Goal: Book appointment/travel/reservation

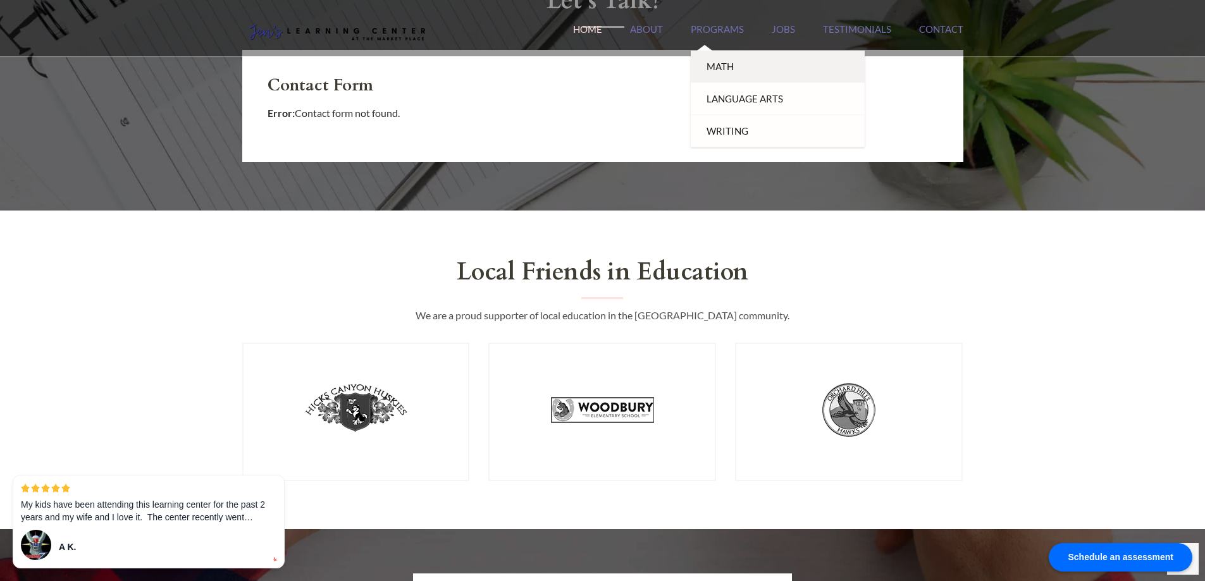
scroll to position [1328, 0]
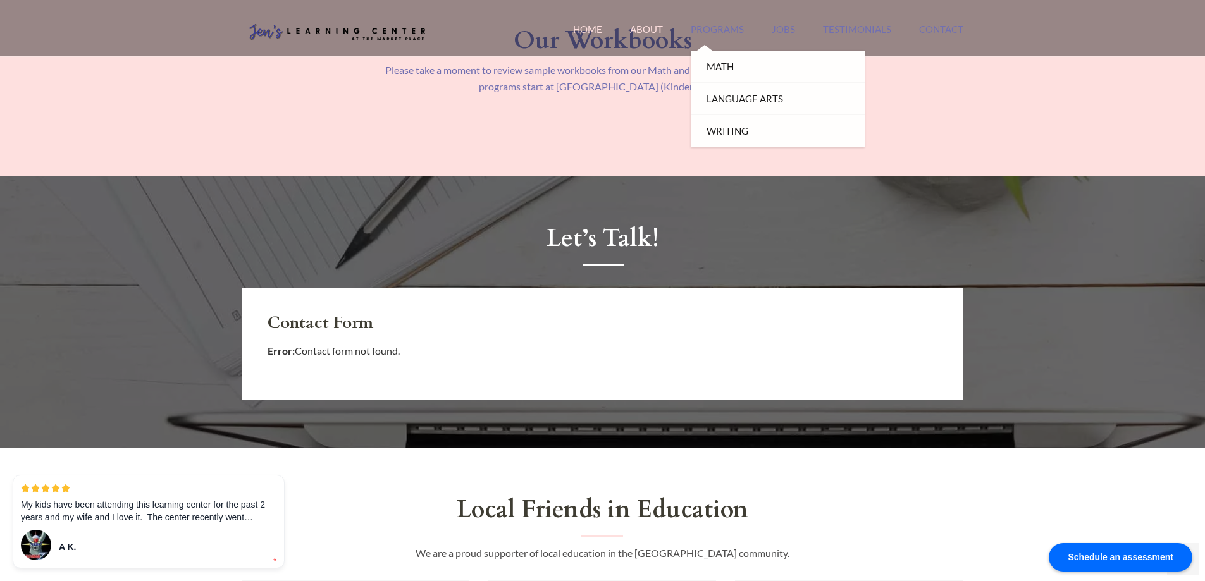
click at [653, 31] on link "About" at bounding box center [646, 36] width 33 height 27
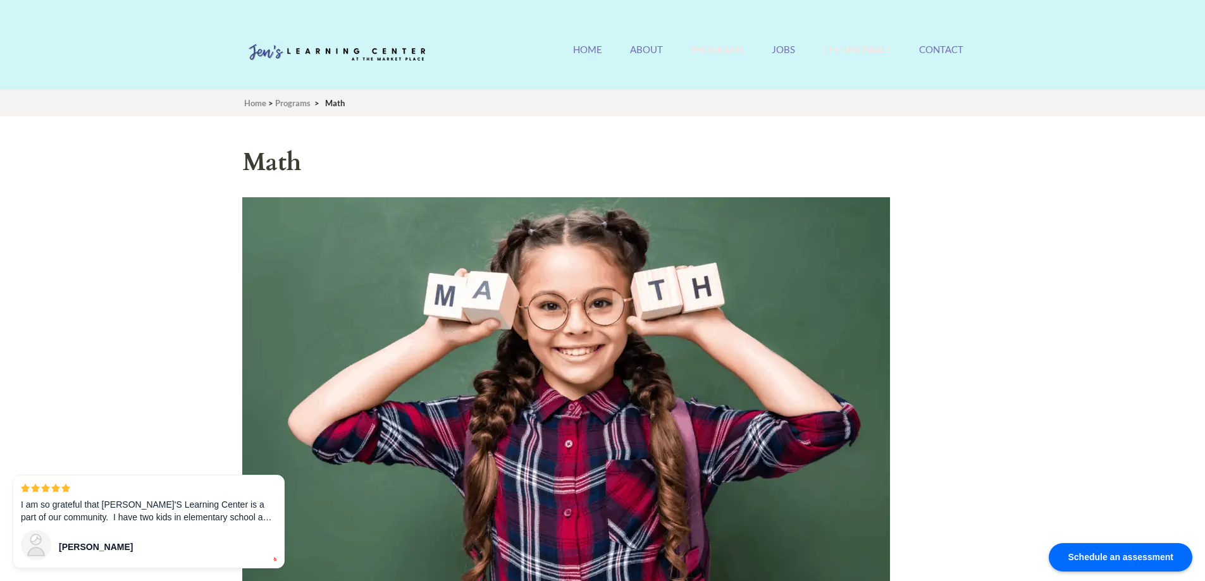
click at [865, 53] on link "Testimonials" at bounding box center [857, 57] width 68 height 27
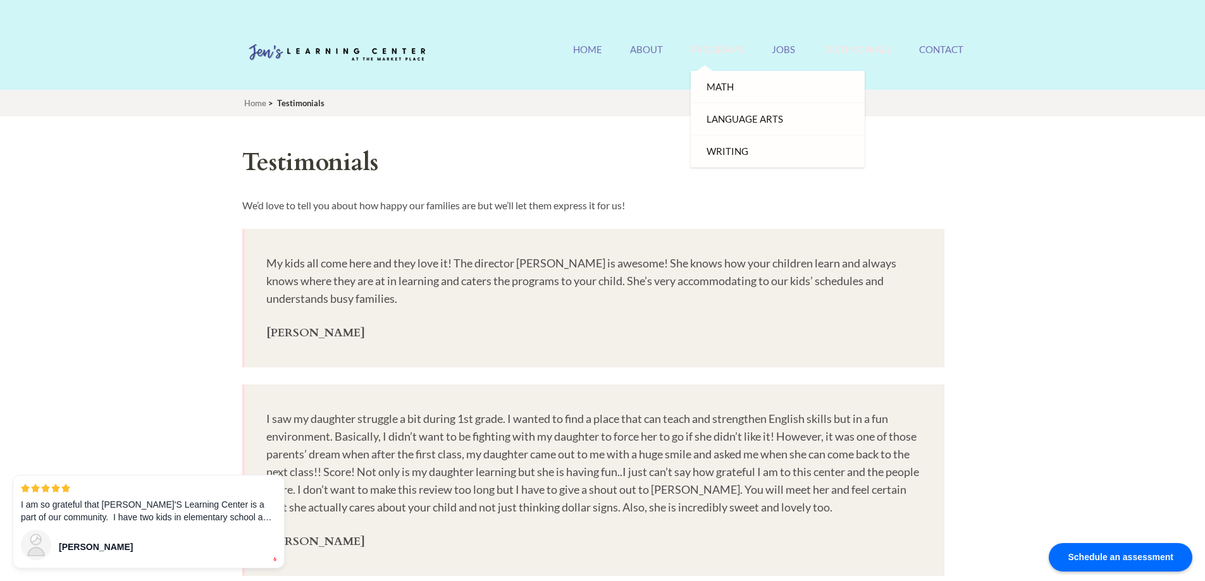
click at [726, 57] on link "Programs" at bounding box center [717, 57] width 53 height 27
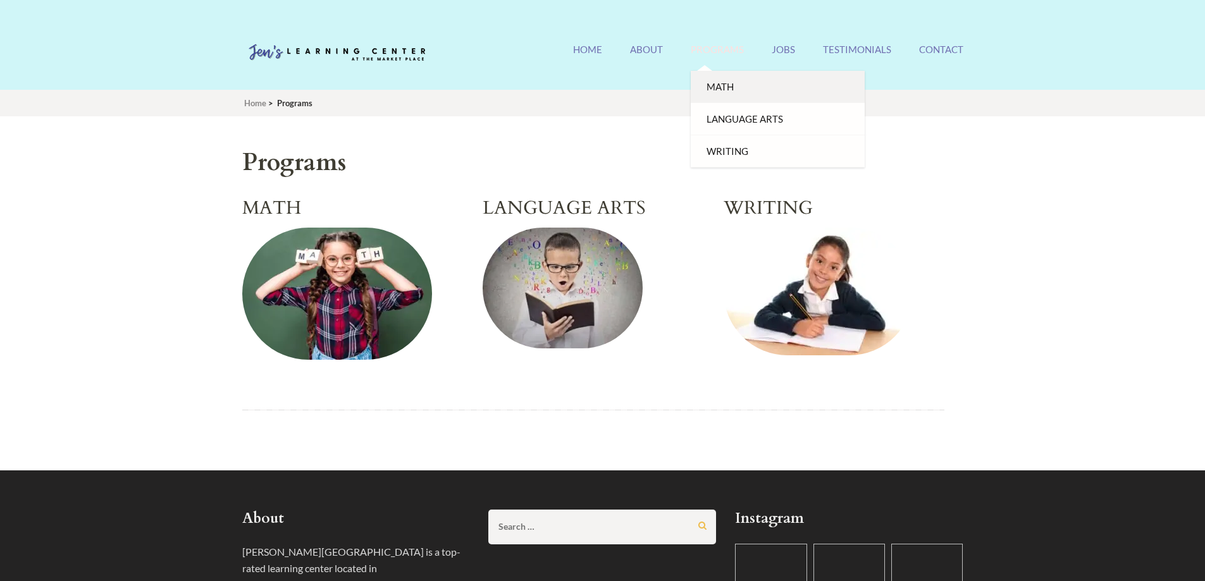
click at [728, 81] on link "Math" at bounding box center [778, 87] width 174 height 32
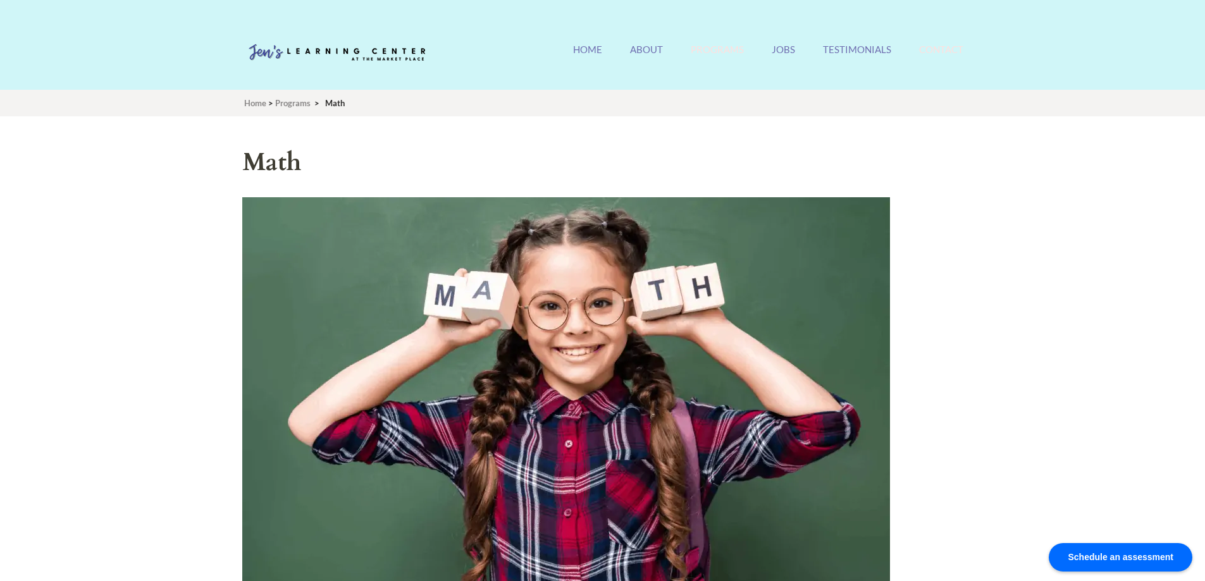
click at [930, 51] on link "Contact" at bounding box center [941, 57] width 44 height 27
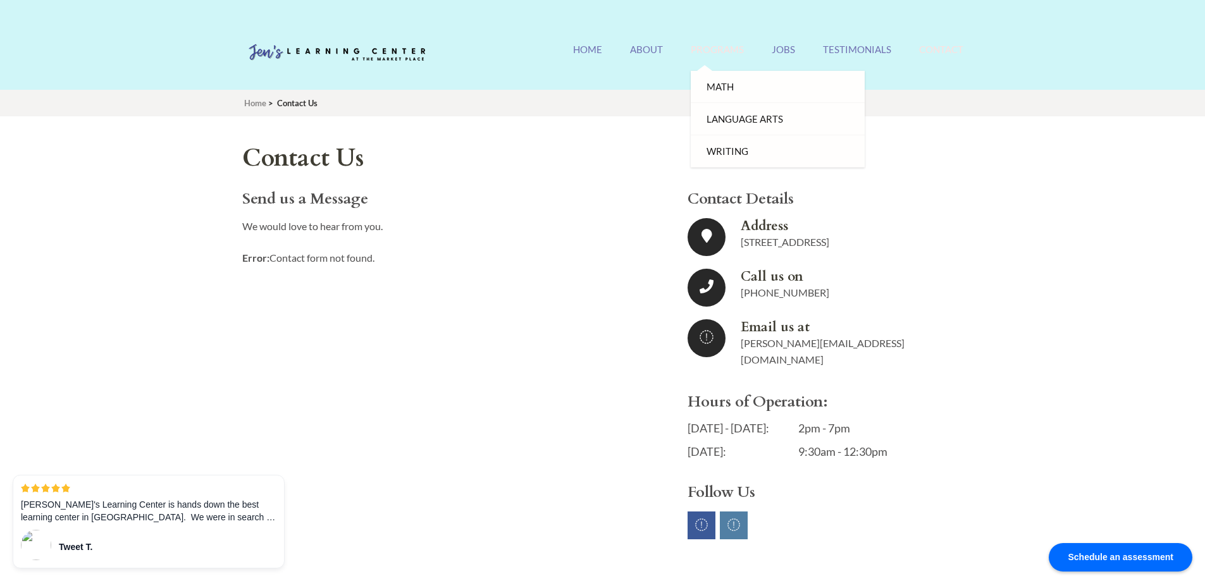
click at [721, 52] on link "Programs" at bounding box center [717, 57] width 53 height 27
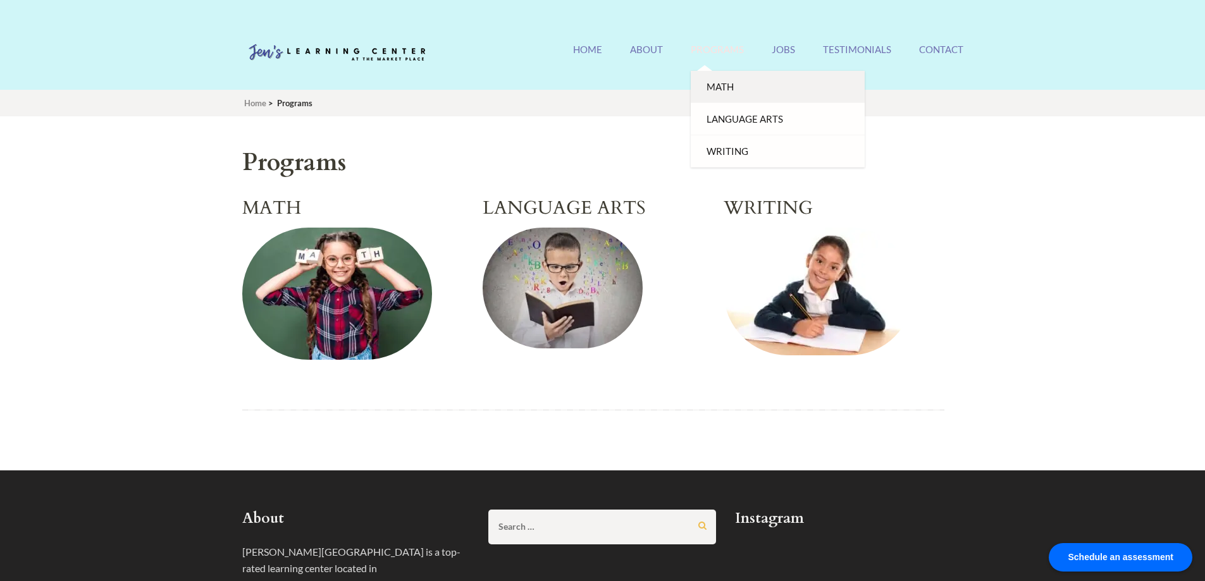
click at [725, 83] on link "Math" at bounding box center [778, 87] width 174 height 32
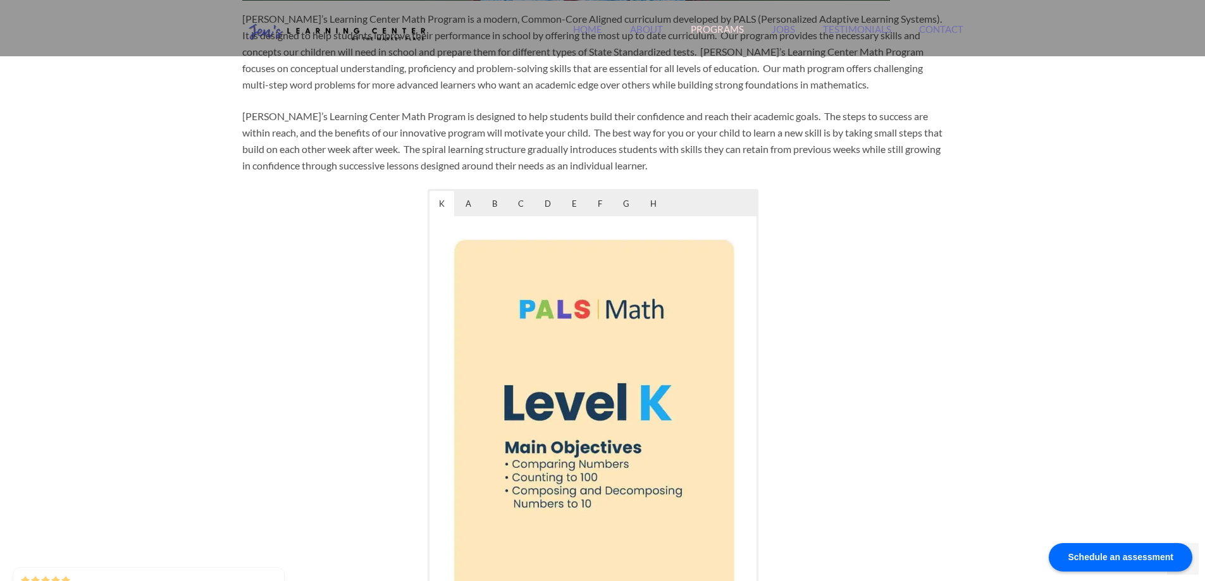
scroll to position [633, 0]
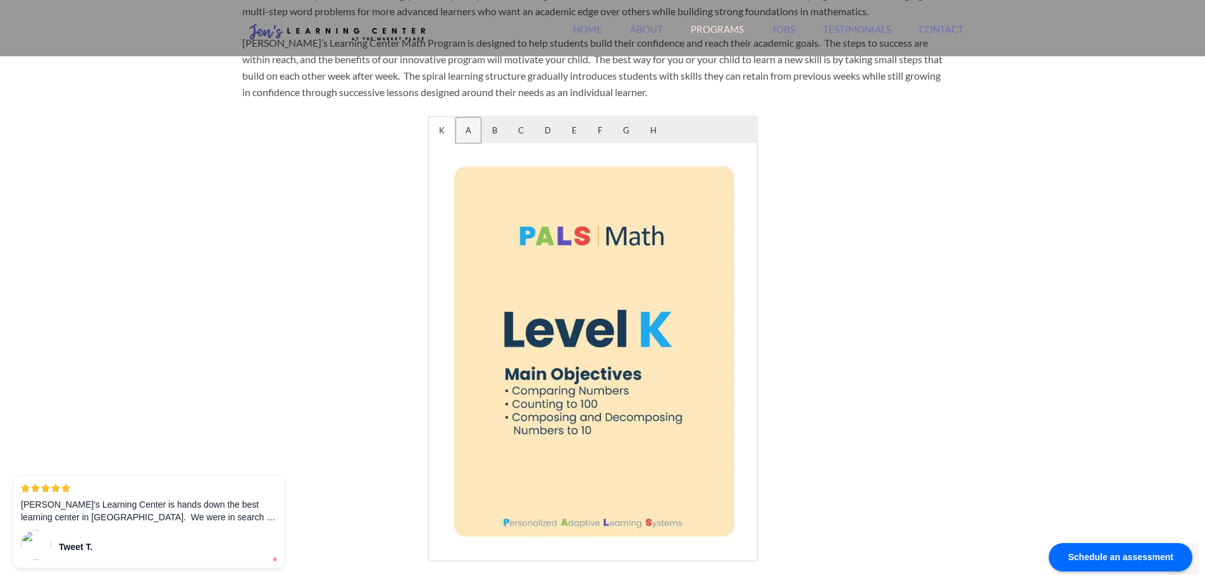
click at [470, 125] on span "A" at bounding box center [468, 130] width 25 height 25
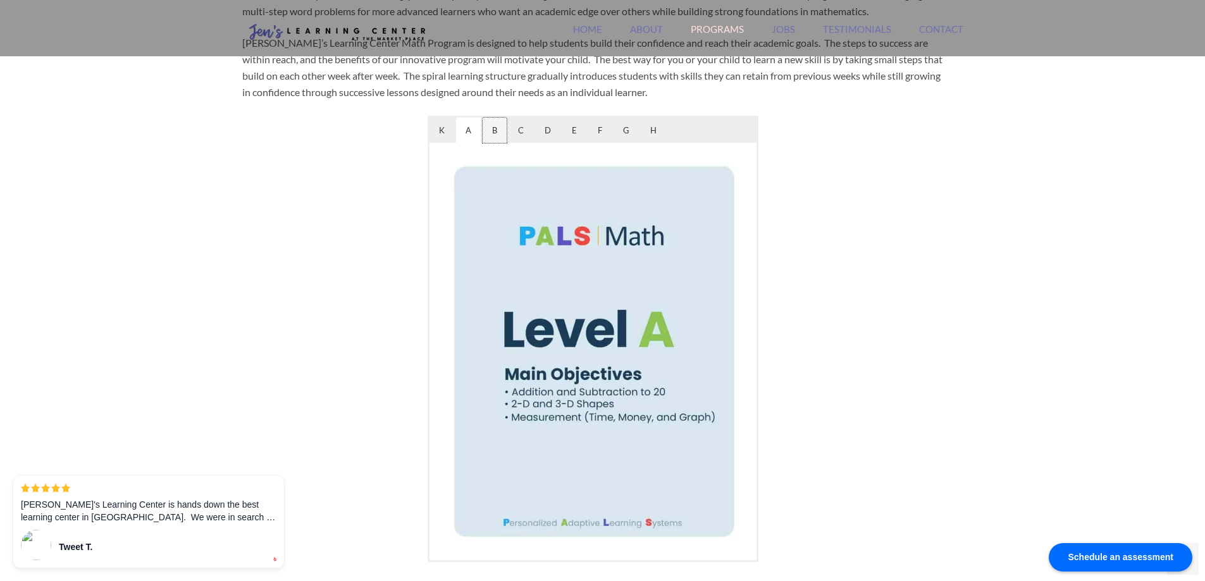
click at [490, 131] on span "B" at bounding box center [495, 130] width 24 height 25
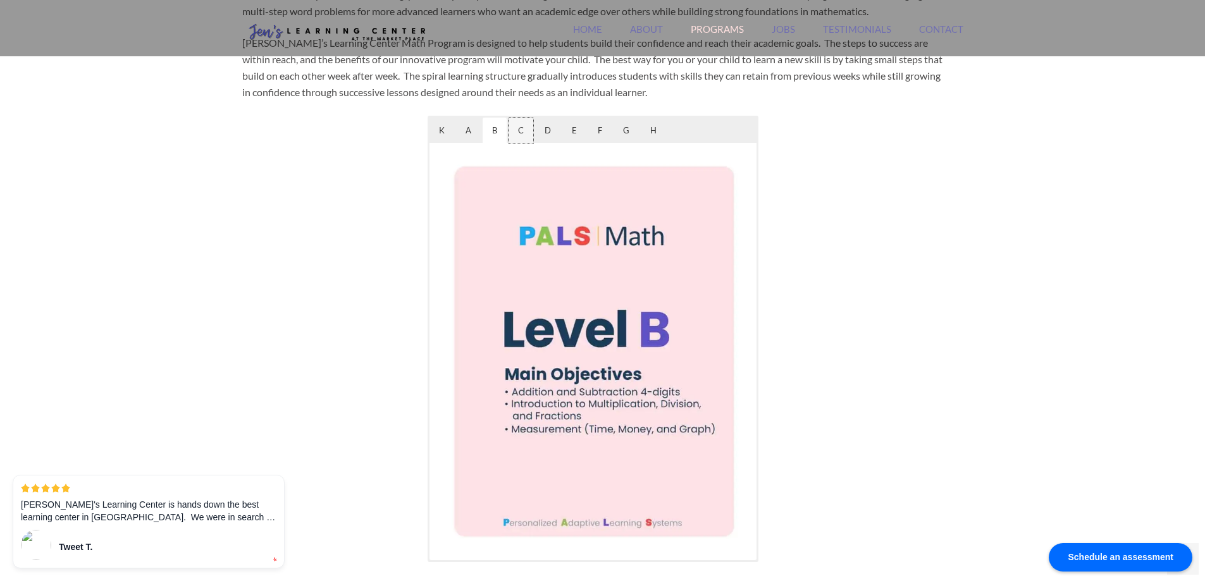
click at [531, 133] on span "C" at bounding box center [521, 130] width 25 height 25
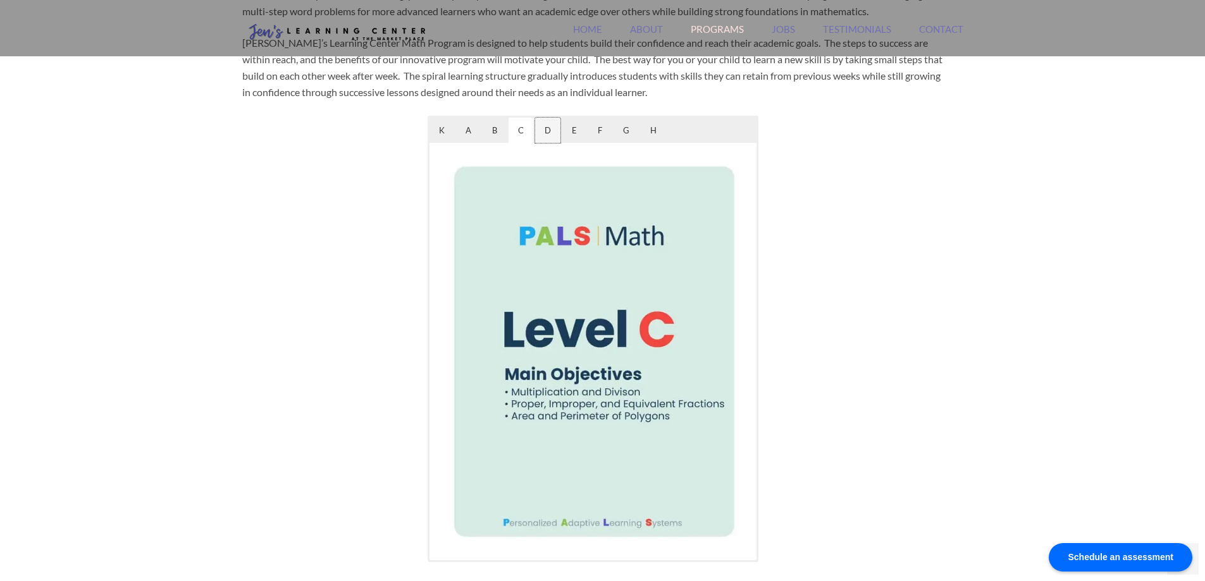
click at [550, 132] on span "D" at bounding box center [547, 130] width 25 height 25
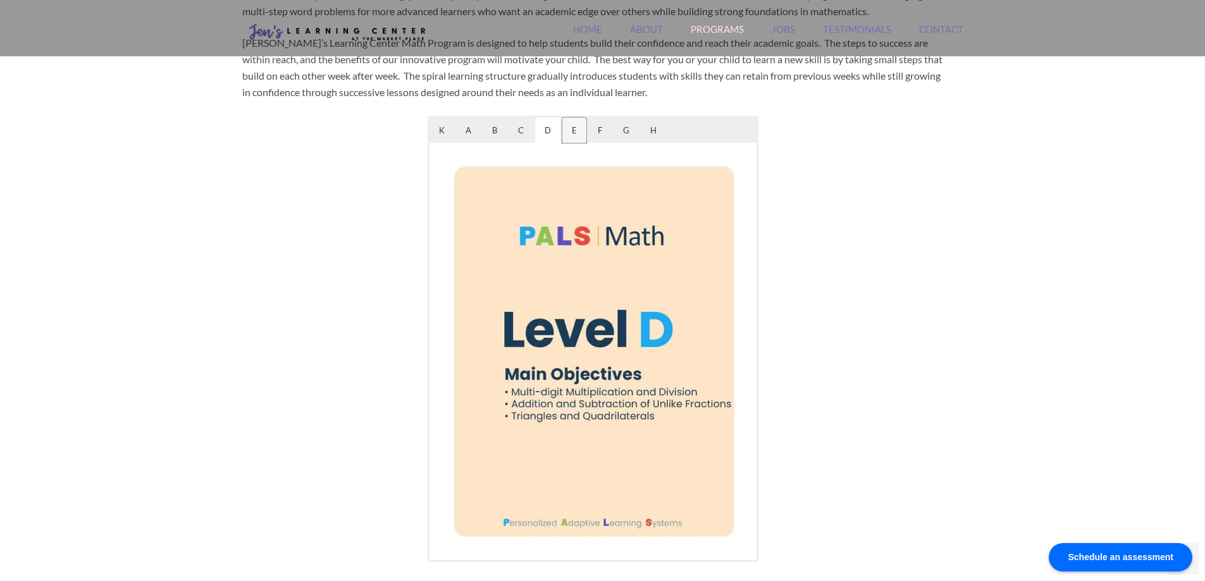
click at [579, 132] on span "E" at bounding box center [574, 130] width 24 height 25
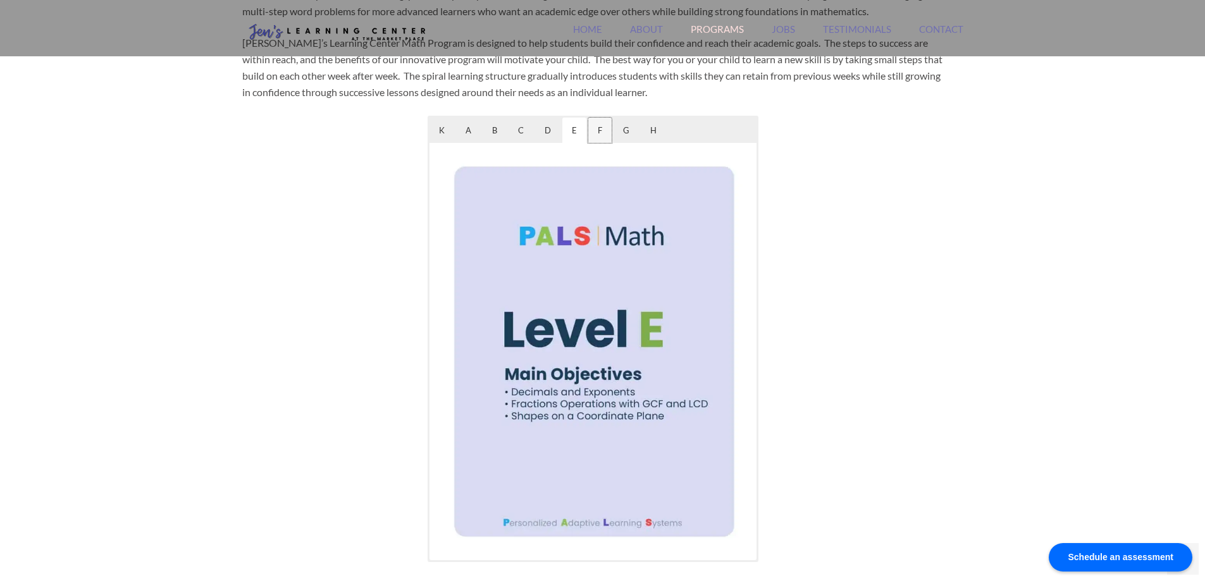
click at [607, 127] on span "F" at bounding box center [599, 130] width 23 height 25
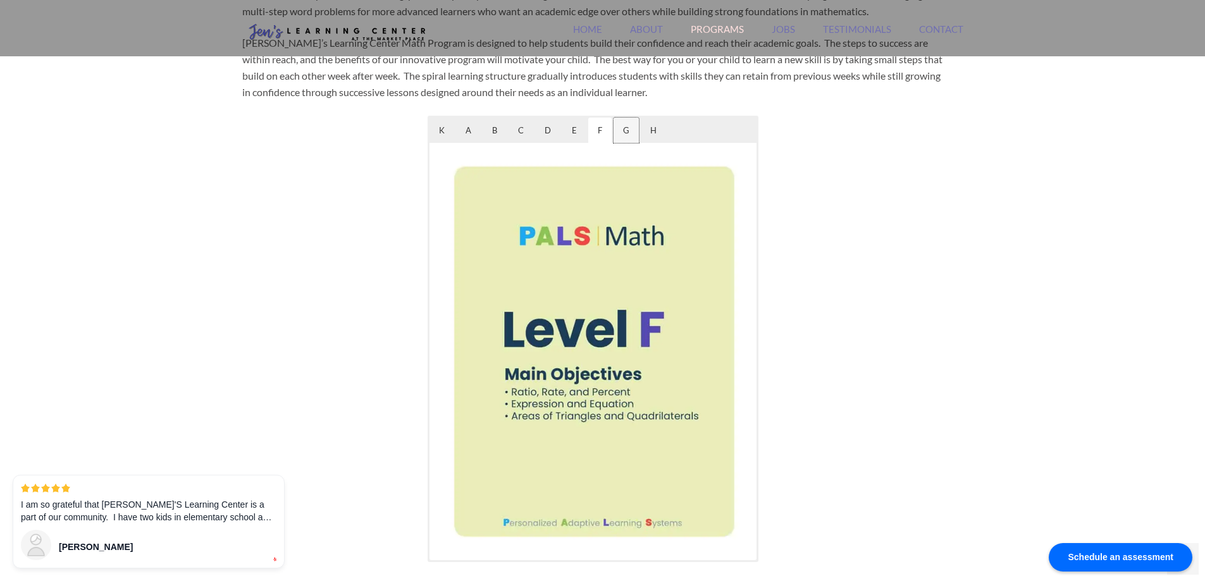
click at [619, 132] on span "G" at bounding box center [626, 130] width 25 height 25
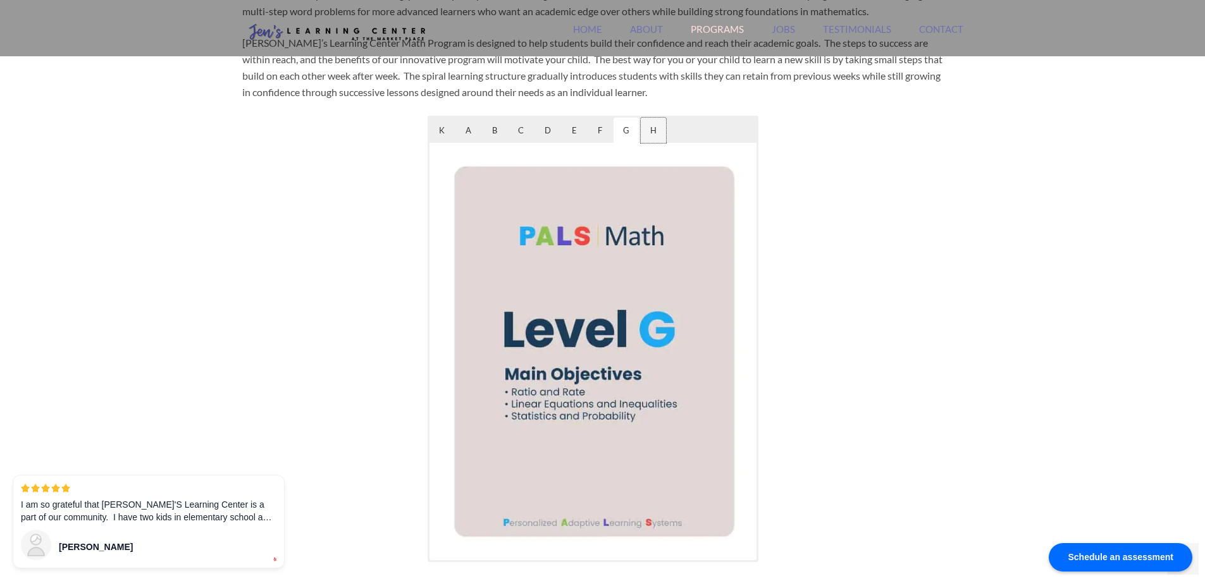
click at [661, 128] on span "H" at bounding box center [653, 130] width 25 height 25
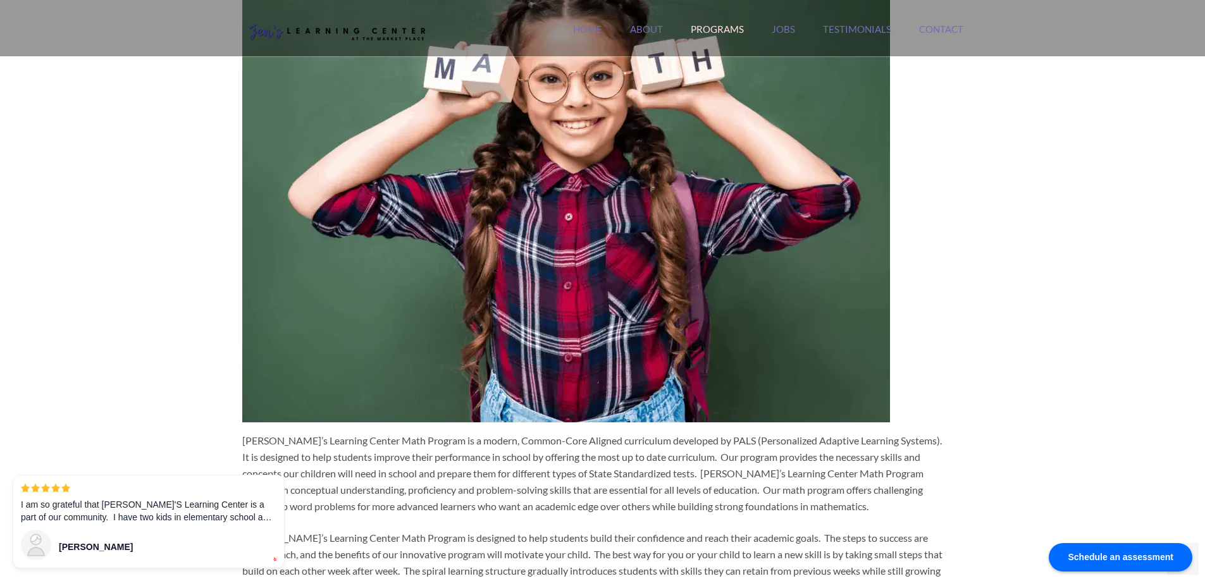
scroll to position [0, 0]
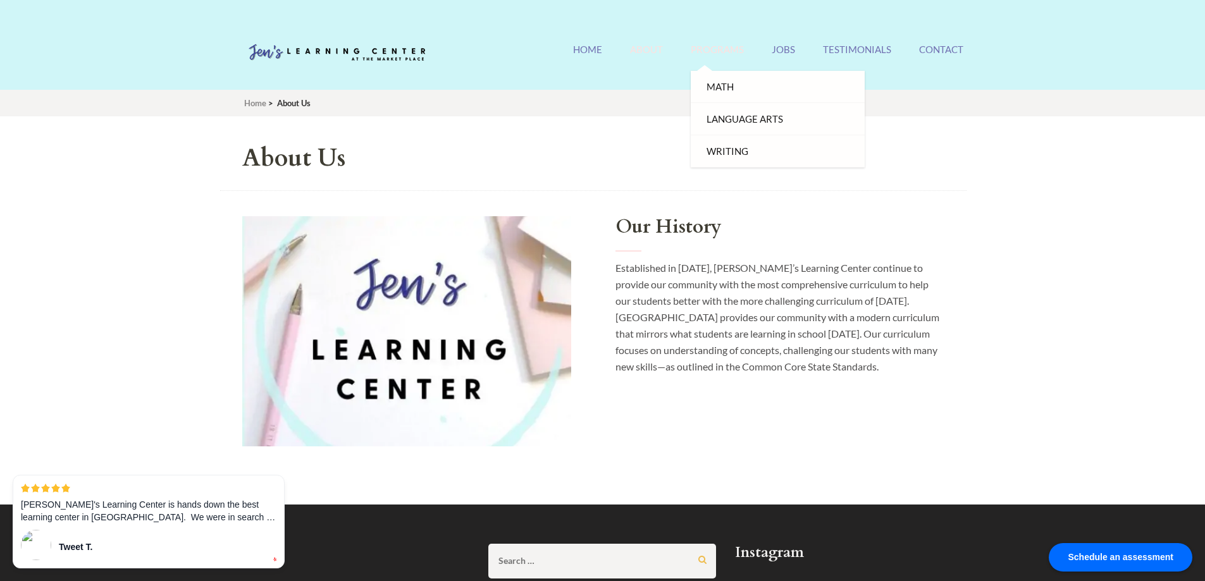
click at [736, 47] on link "Programs" at bounding box center [717, 57] width 53 height 27
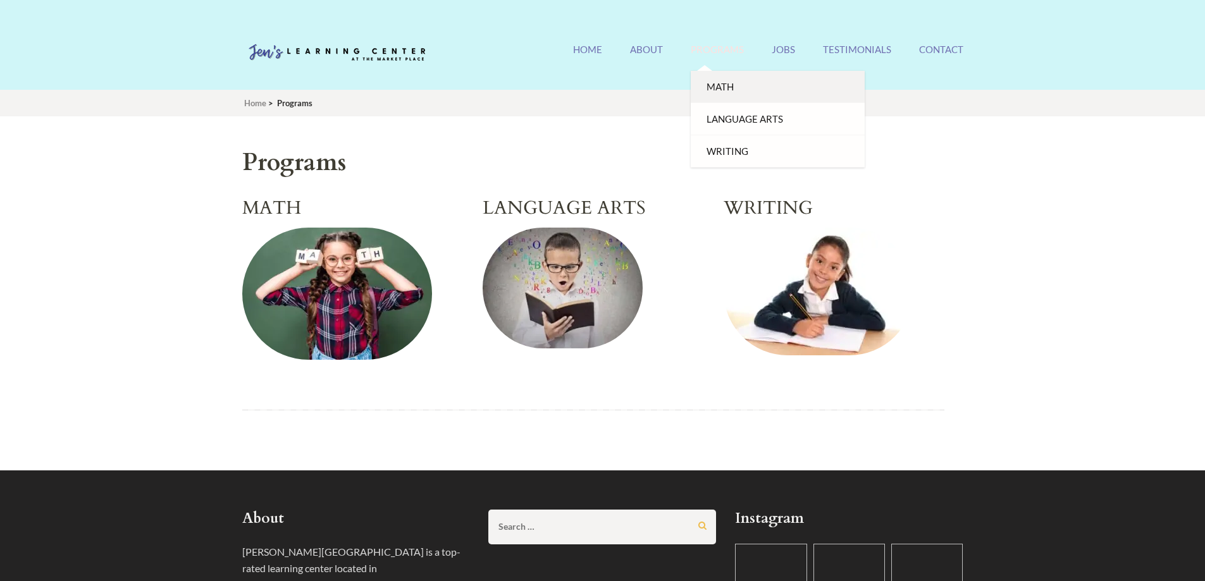
click at [727, 89] on link "Math" at bounding box center [778, 87] width 174 height 32
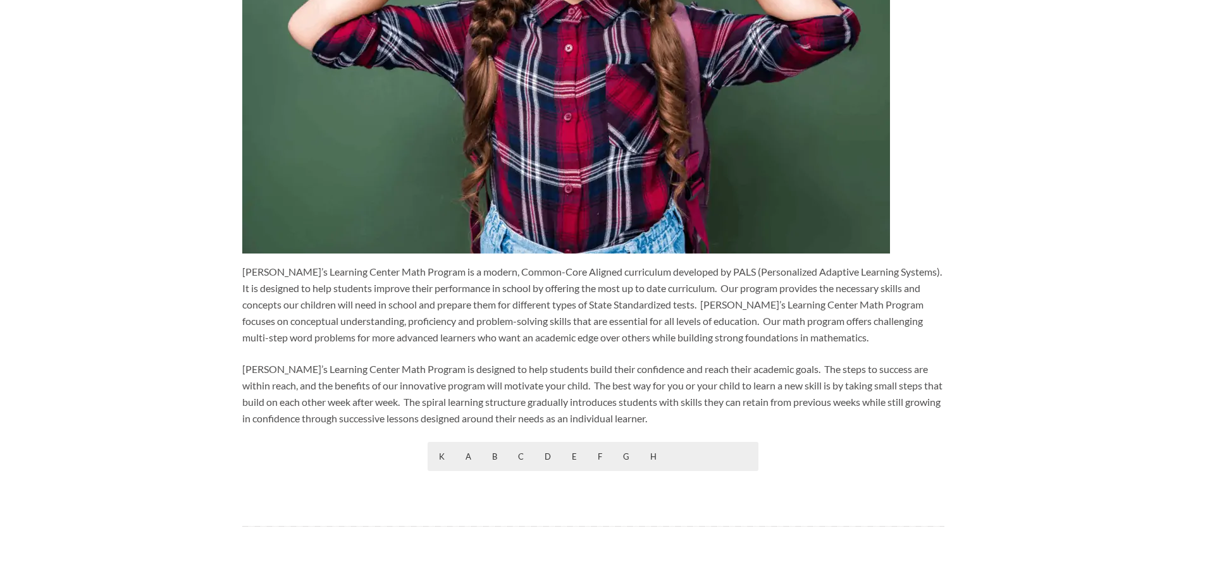
scroll to position [443, 0]
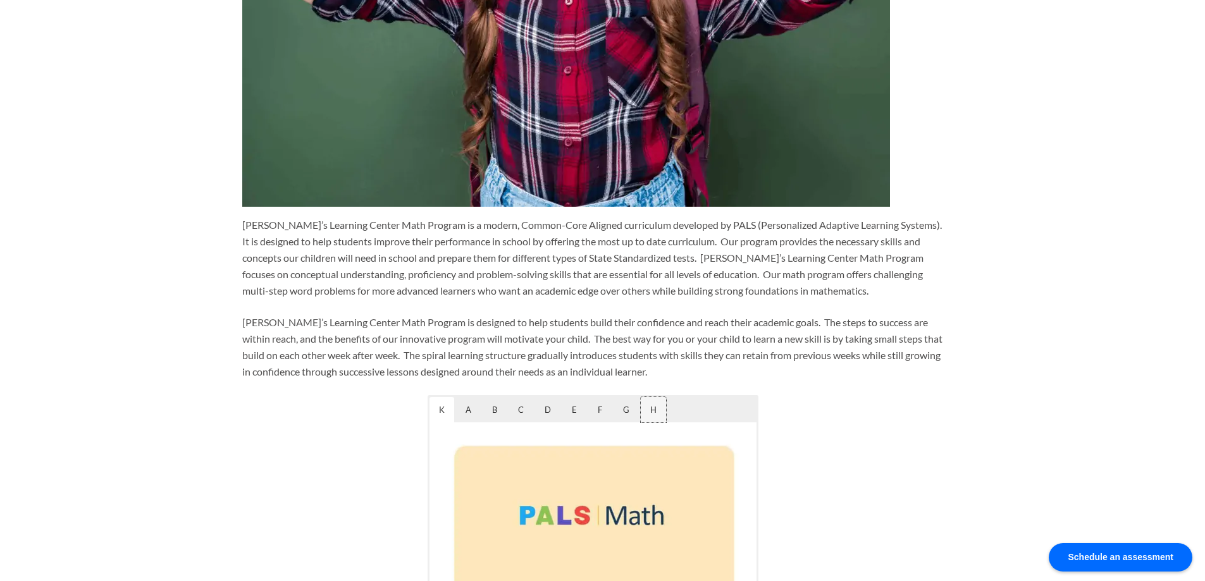
click at [657, 419] on span "H" at bounding box center [653, 409] width 25 height 25
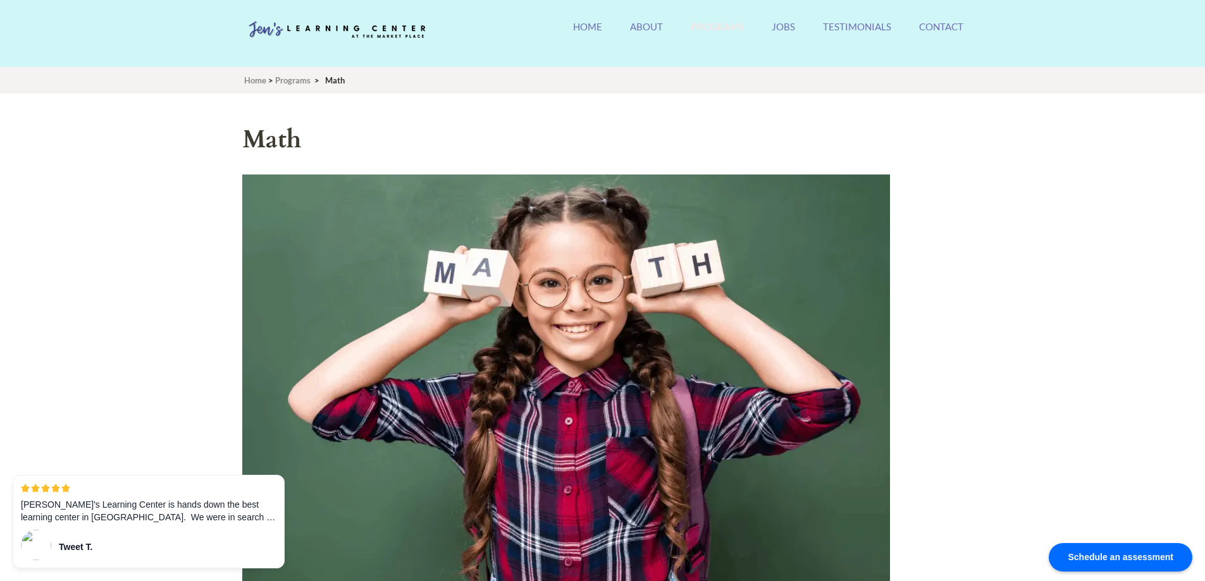
scroll to position [0, 0]
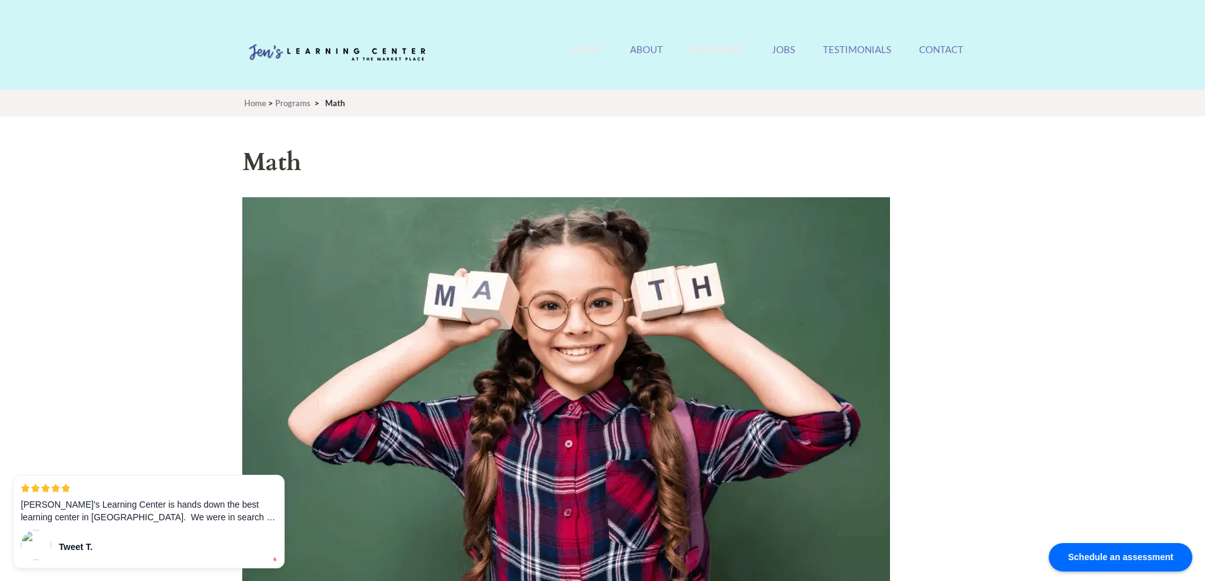
click at [590, 52] on link "Home" at bounding box center [587, 57] width 29 height 27
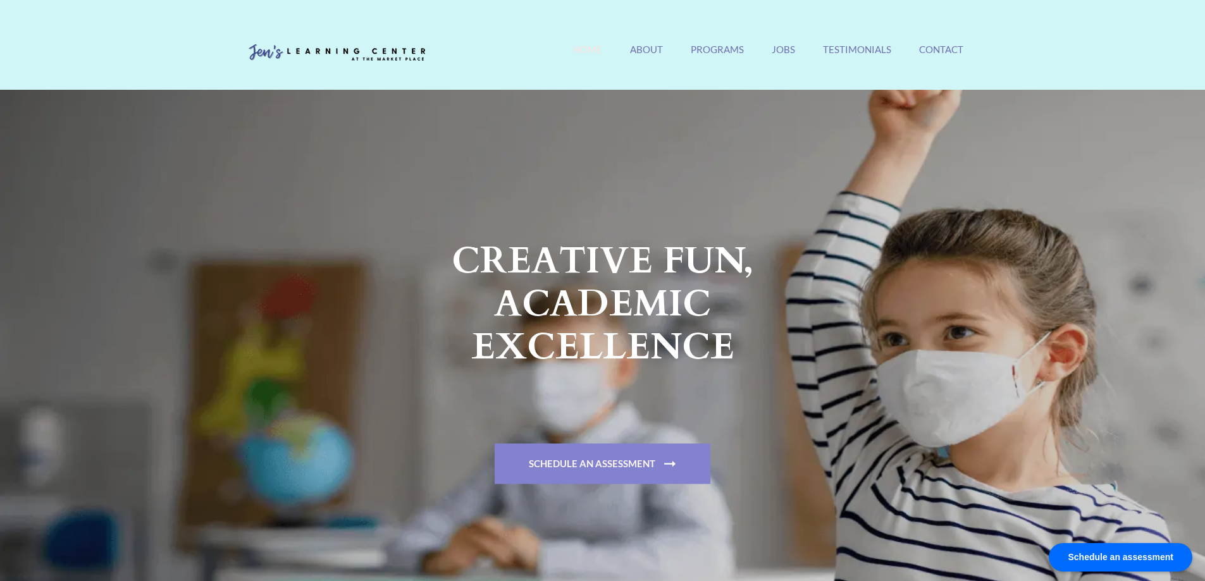
click at [621, 471] on link "Schedule An Assessment" at bounding box center [603, 463] width 216 height 40
